Goal: Information Seeking & Learning: Learn about a topic

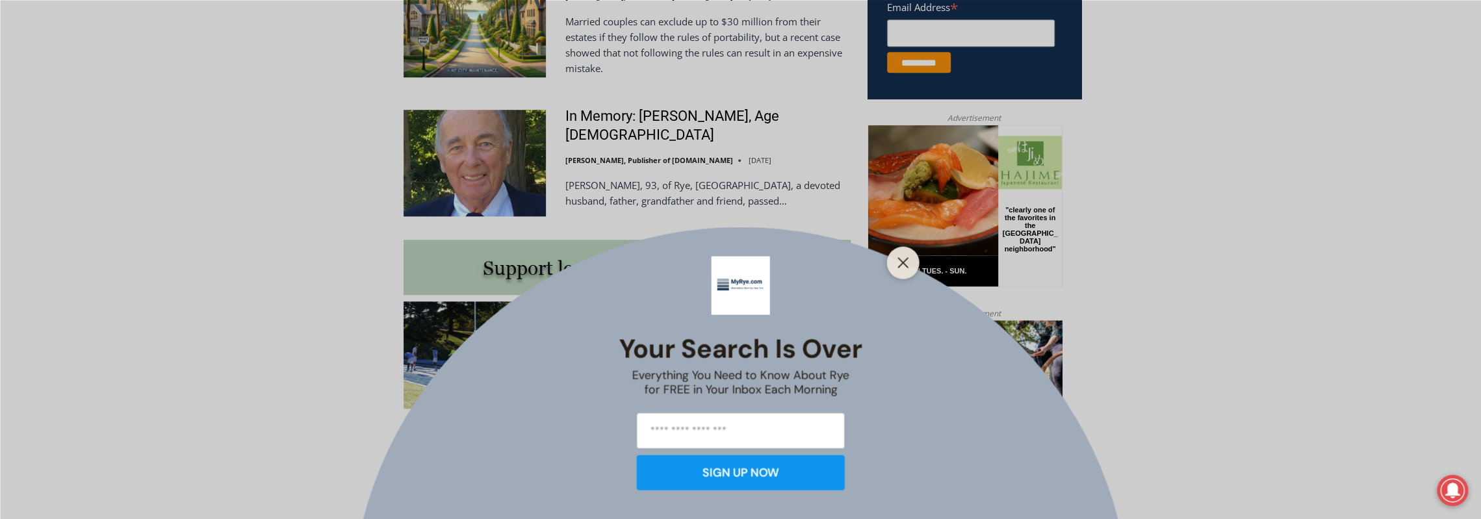
scroll to position [1017, 0]
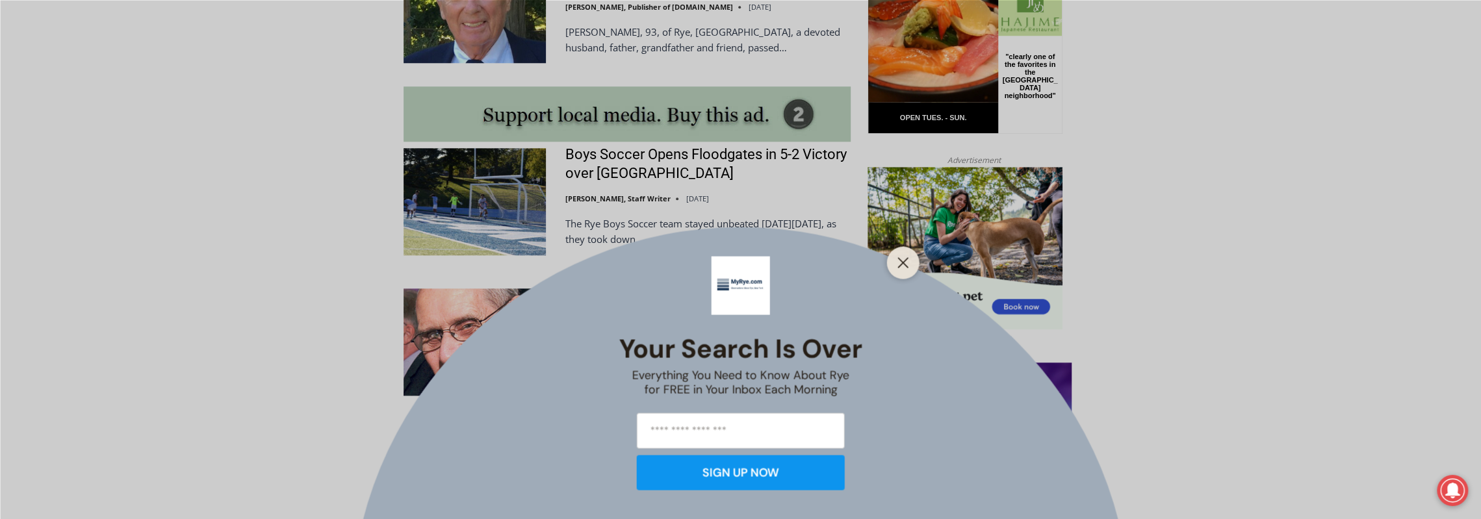
scroll to position [1170, 0]
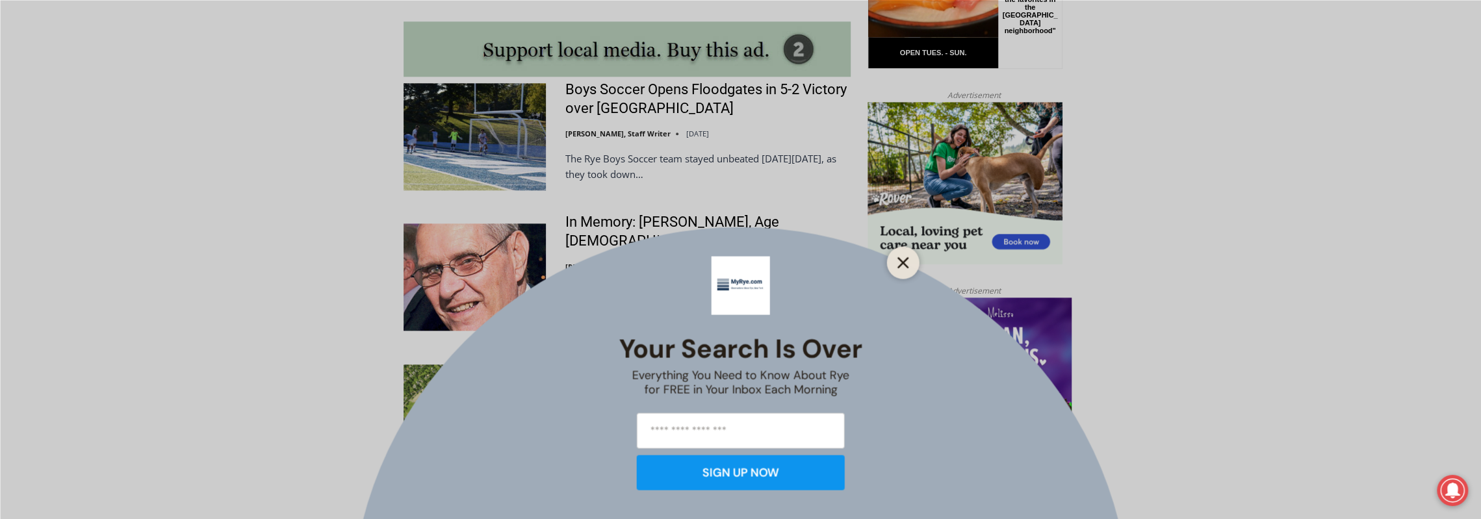
click at [901, 260] on line "Close" at bounding box center [902, 262] width 9 height 9
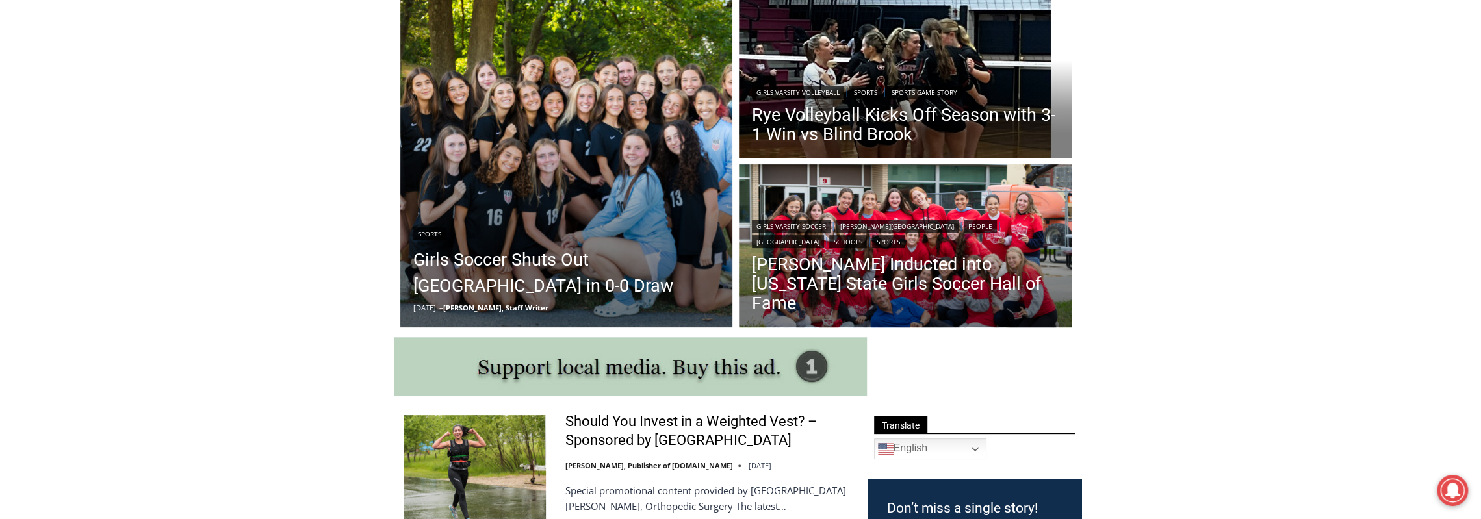
scroll to position [43, 0]
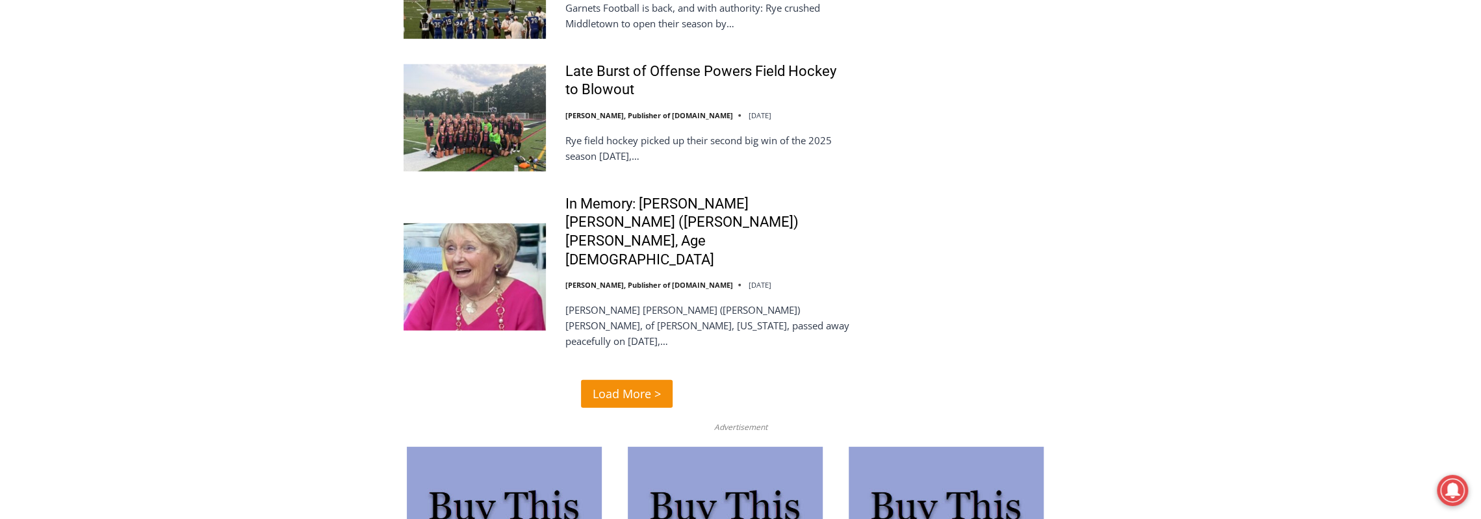
scroll to position [2860, 0]
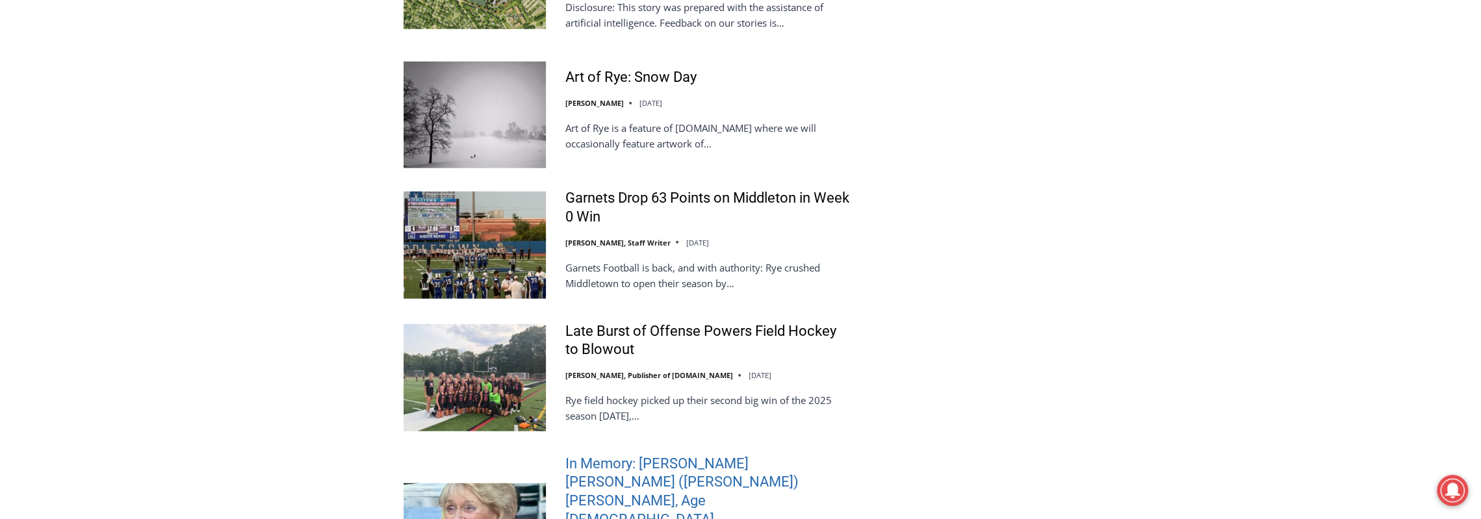
click at [694, 455] on link "In Memory: [PERSON_NAME] [PERSON_NAME] ([PERSON_NAME]) [PERSON_NAME], Age [DEMO…" at bounding box center [708, 492] width 285 height 74
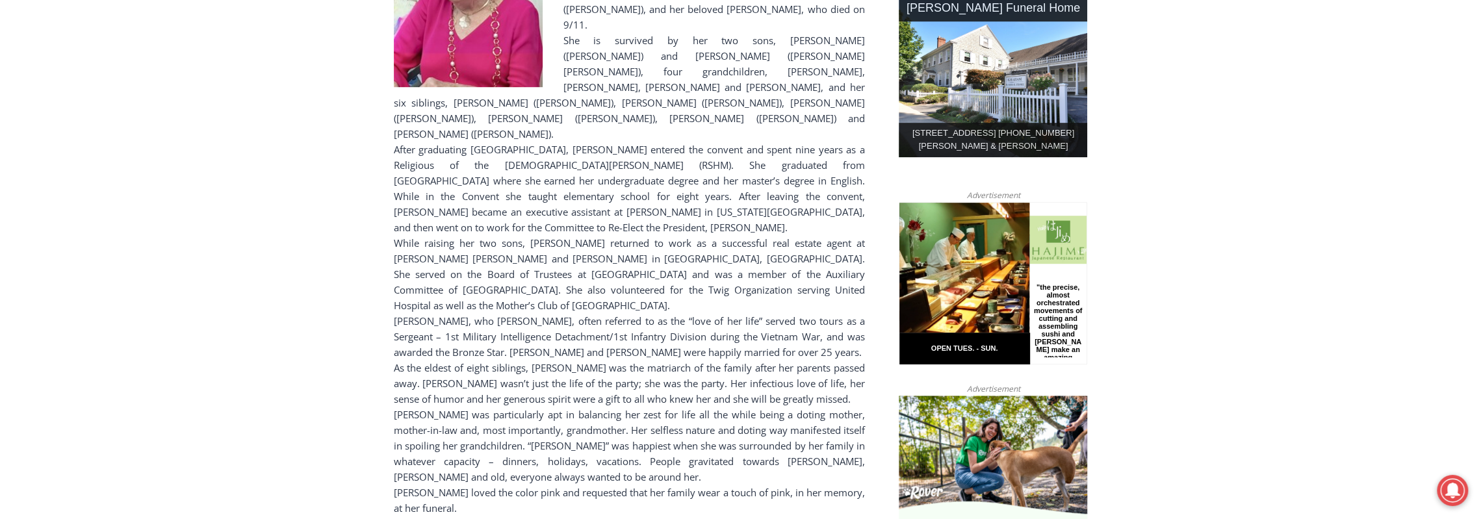
scroll to position [368, 0]
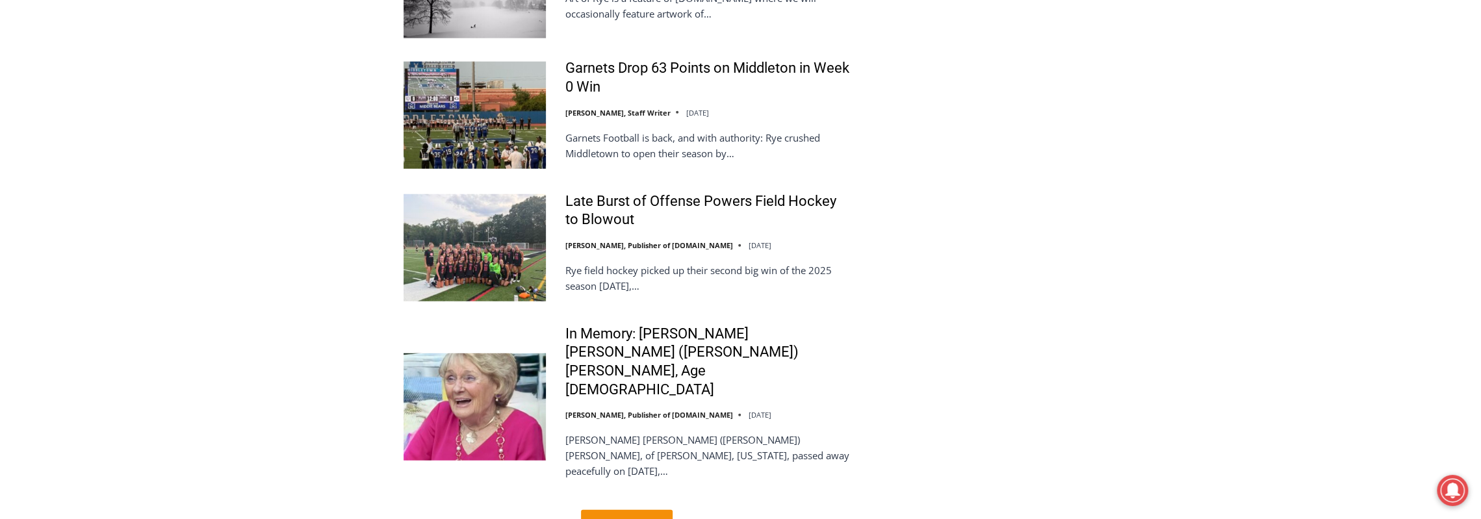
click at [661, 510] on link "Load More >" at bounding box center [627, 524] width 92 height 28
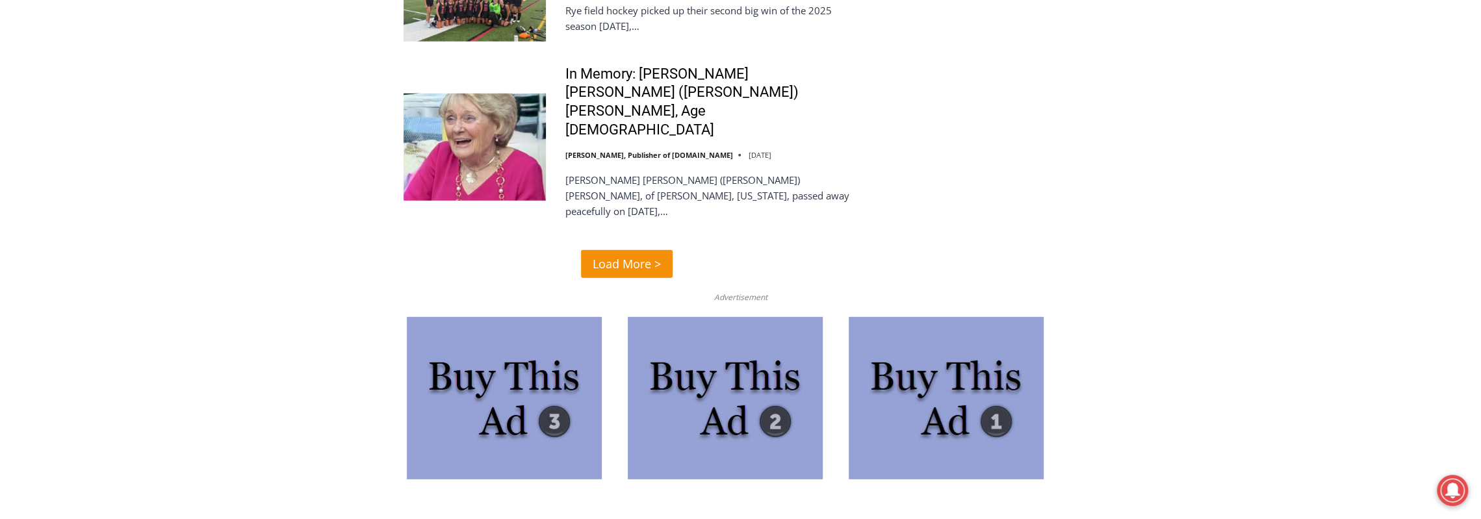
scroll to position [3423, 0]
